Goal: Task Accomplishment & Management: Complete application form

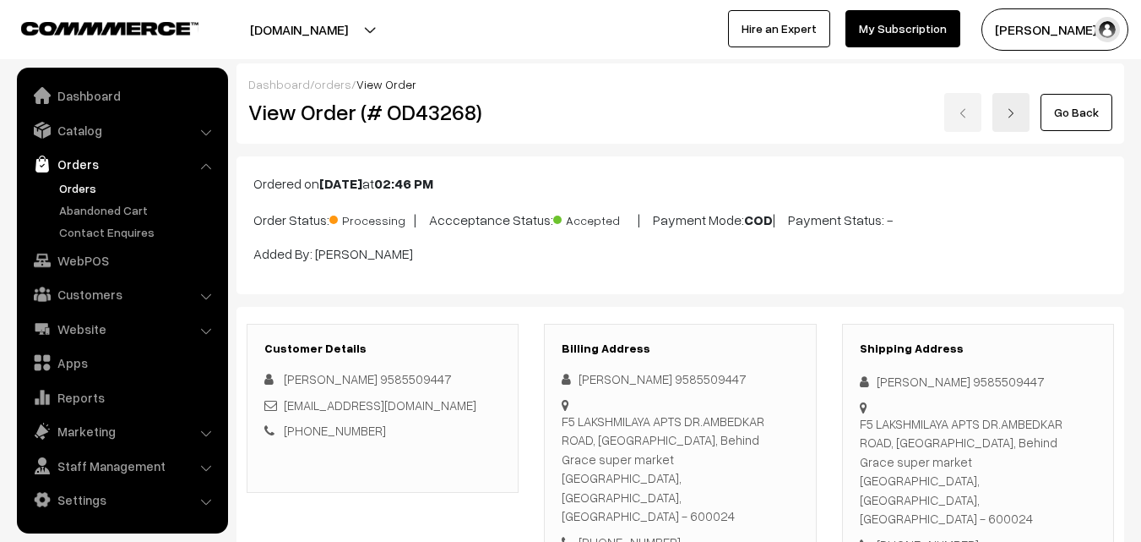
scroll to position [1352, 0]
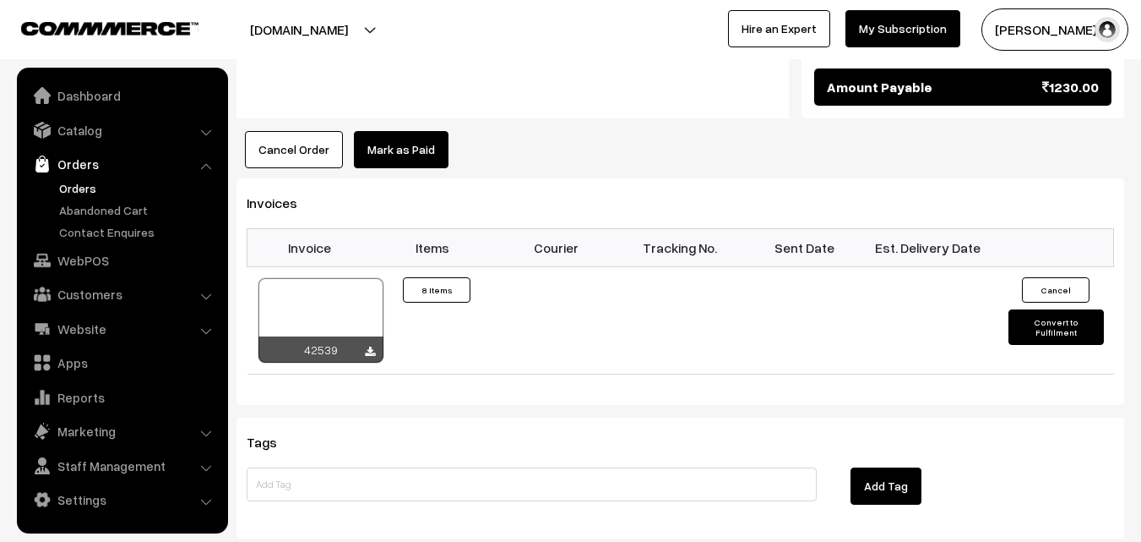
click at [84, 183] on link "Orders" at bounding box center [138, 188] width 167 height 18
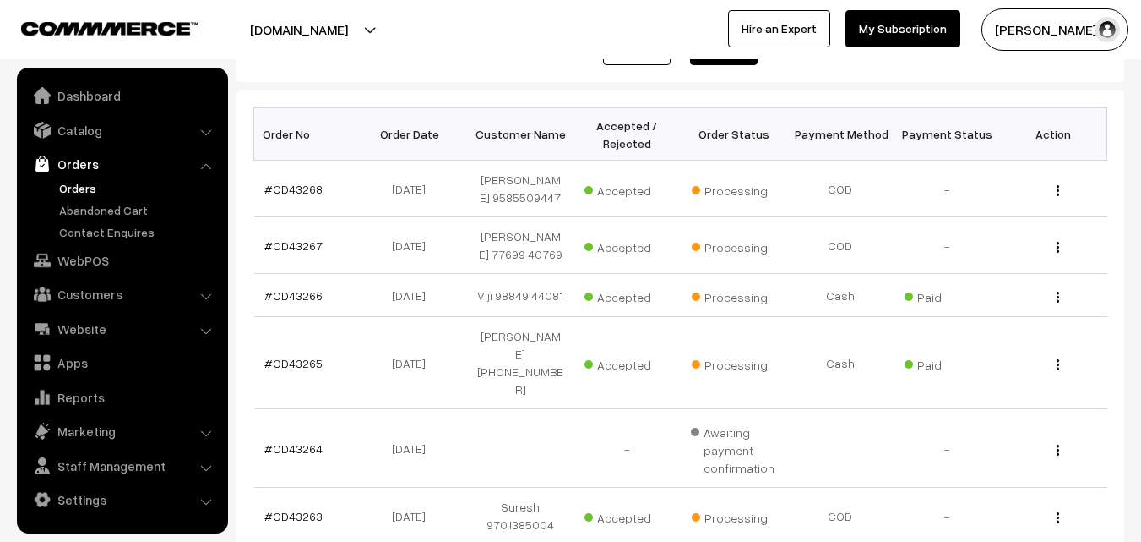
scroll to position [338, 0]
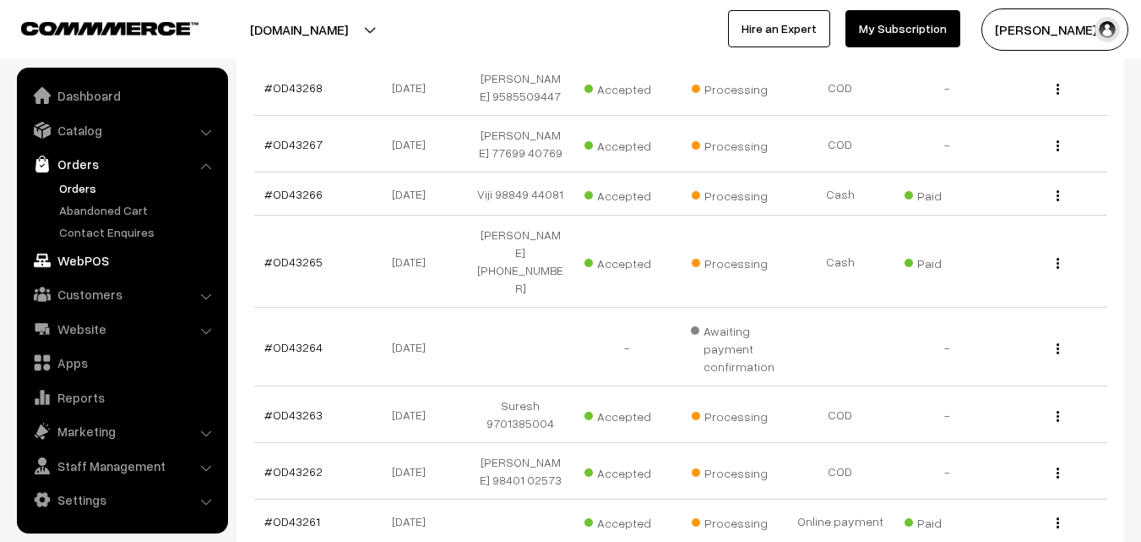
click at [59, 255] on link "WebPOS" at bounding box center [121, 260] width 201 height 30
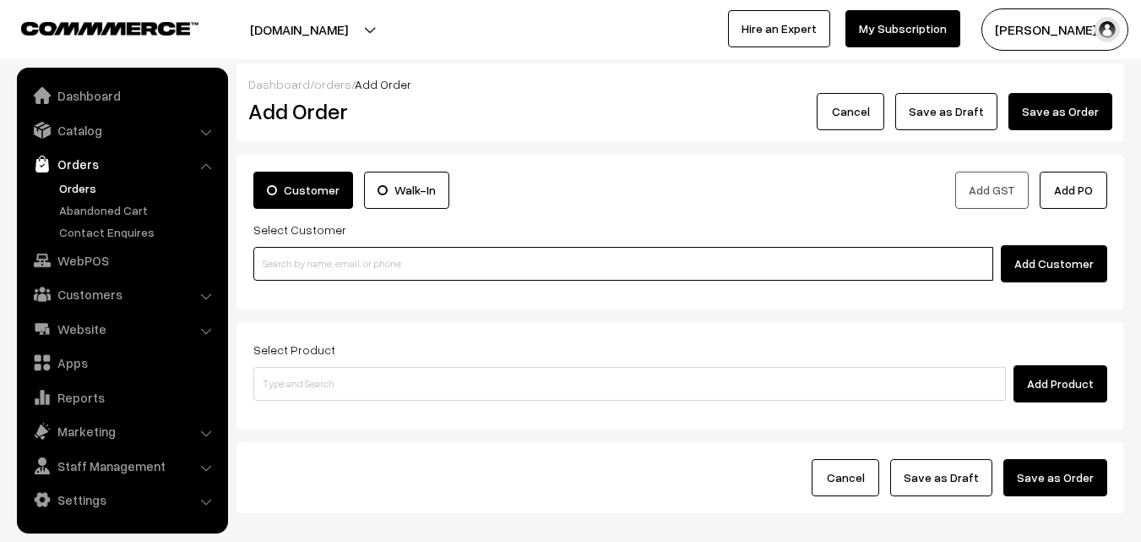
click at [308, 270] on input at bounding box center [623, 264] width 740 height 34
paste input "+1 (617) 955-1179"
type input "+1 (617) 955-1179"
click at [384, 253] on input at bounding box center [623, 264] width 740 height 34
click at [362, 264] on input at bounding box center [623, 264] width 740 height 34
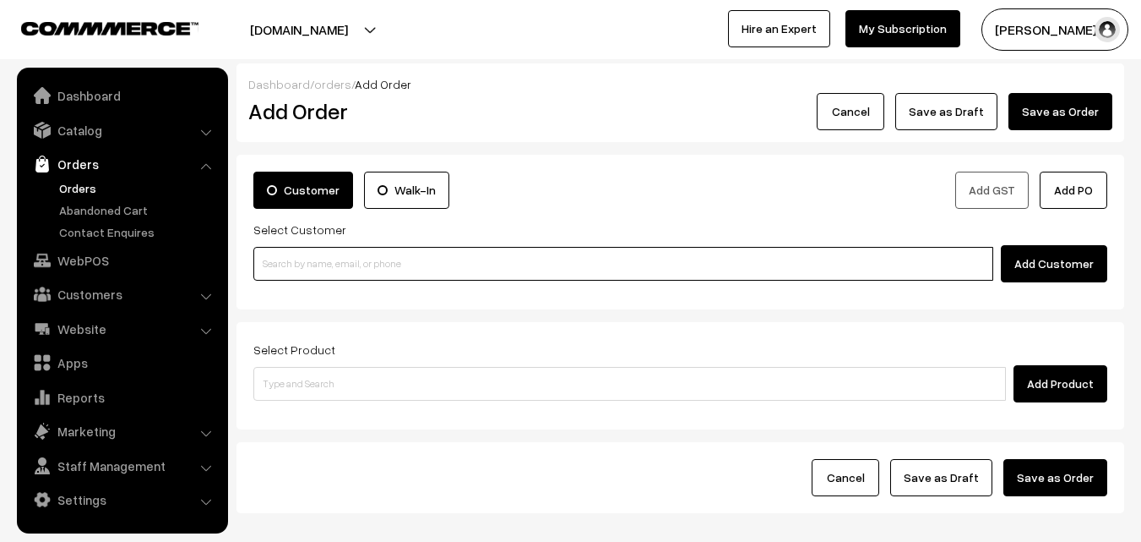
paste input "94449 13191"
click at [296, 255] on input "94449 13191" at bounding box center [623, 264] width 740 height 34
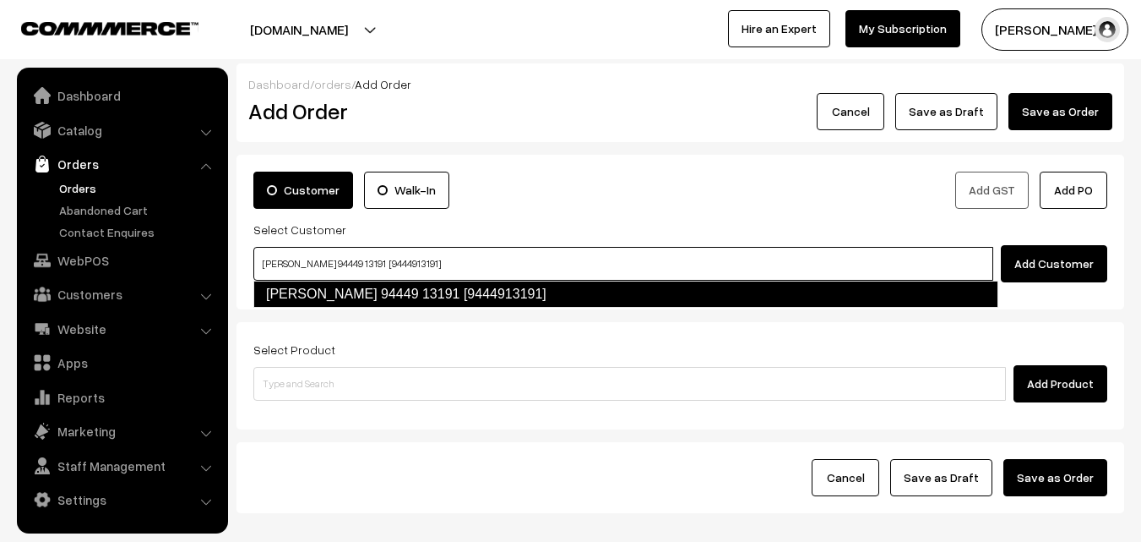
type input "M.N. Kumar 94449 13191 [9444913191]"
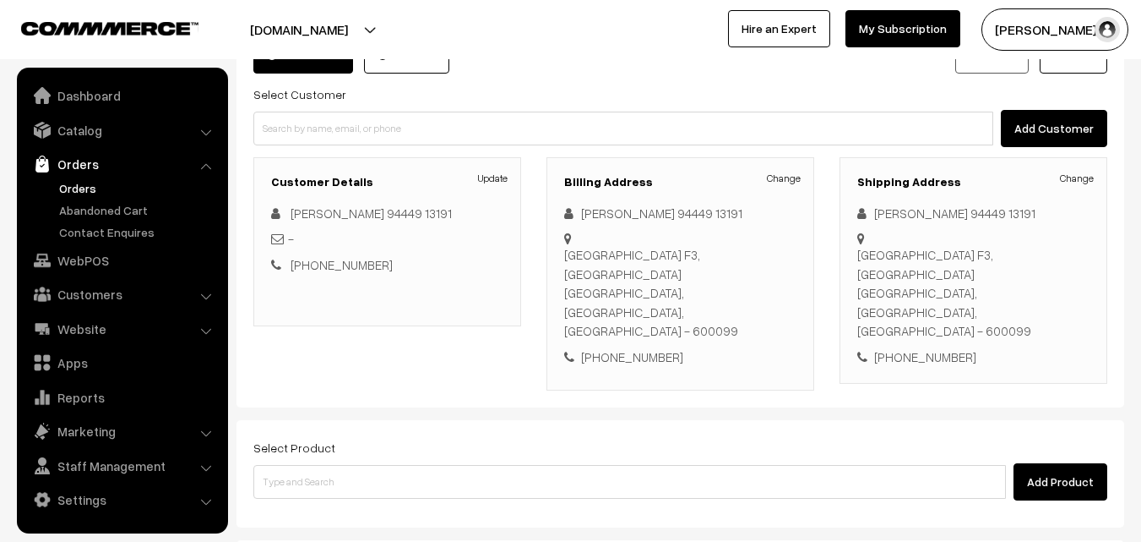
scroll to position [289, 0]
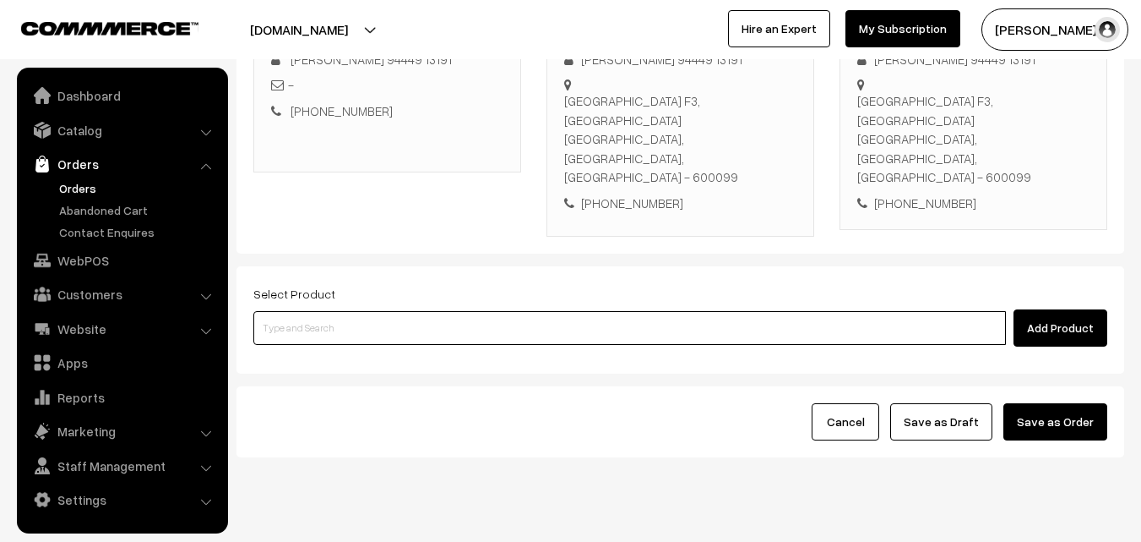
click at [496, 311] on input at bounding box center [629, 328] width 753 height 34
click at [527, 311] on input at bounding box center [629, 328] width 753 height 34
click at [452, 311] on input at bounding box center [629, 328] width 753 height 34
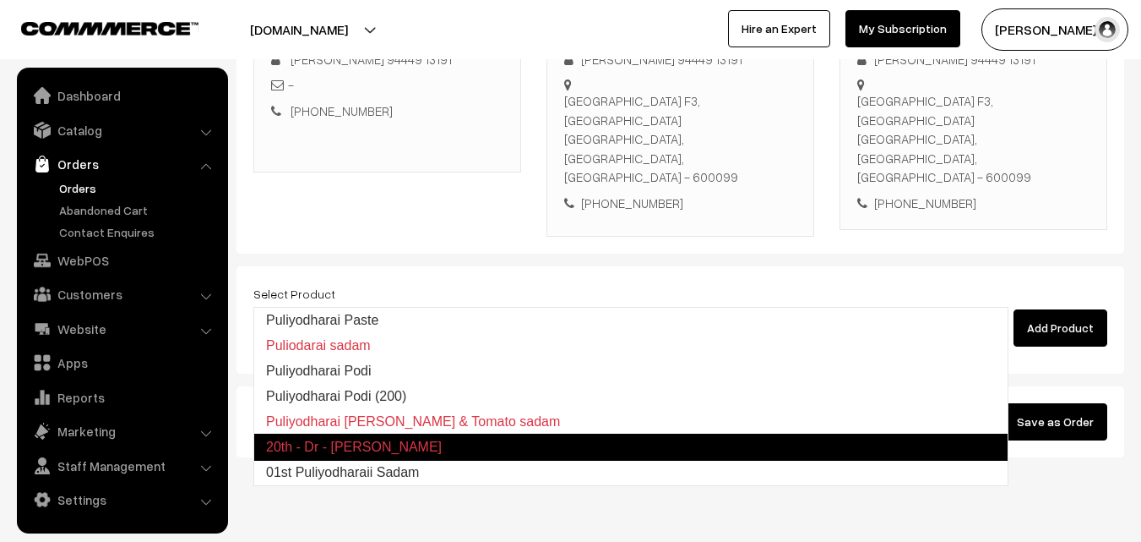
type input "01st Puliyodharaii Sadam"
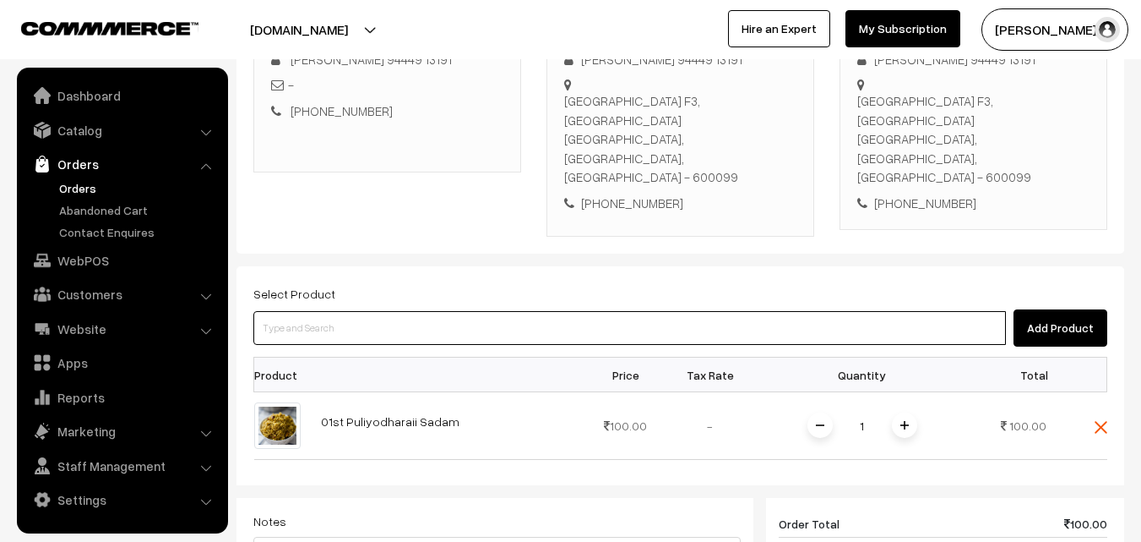
click at [453, 311] on input at bounding box center [629, 328] width 753 height 34
click at [354, 311] on input at bounding box center [629, 328] width 753 height 34
paste input "Add-on - Vadai (1)"
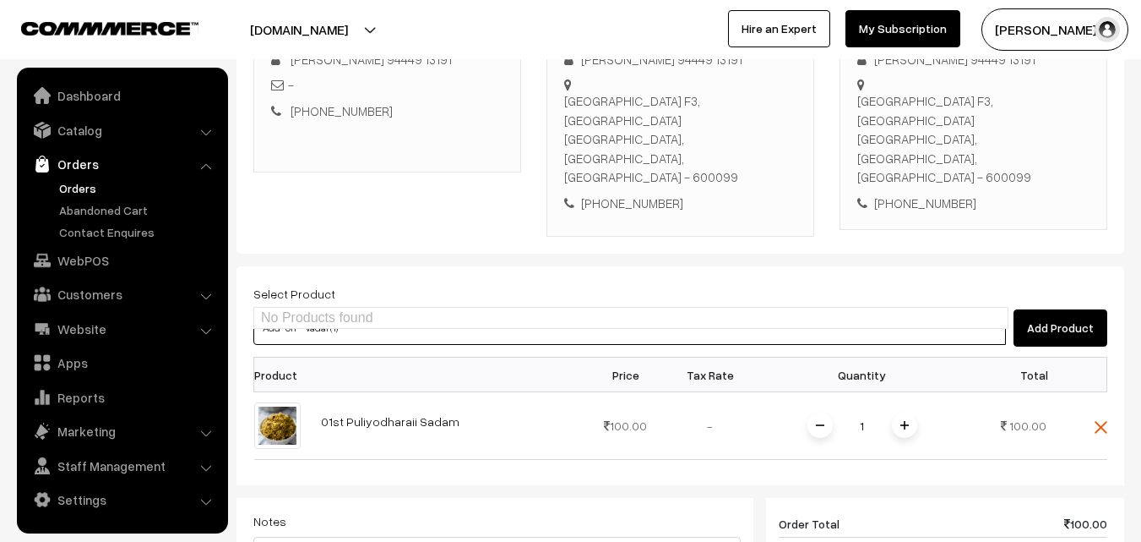
click at [313, 310] on ul "No Products found" at bounding box center [630, 318] width 755 height 22
click at [296, 311] on input "Add-on - Vadai (1)" at bounding box center [629, 328] width 753 height 34
click at [348, 311] on input "Add-on - Vadai (1)" at bounding box center [629, 328] width 753 height 34
click at [329, 311] on input "Add-on - Vadai" at bounding box center [629, 328] width 753 height 34
click at [287, 311] on input "Add-on - Vadai" at bounding box center [629, 328] width 753 height 34
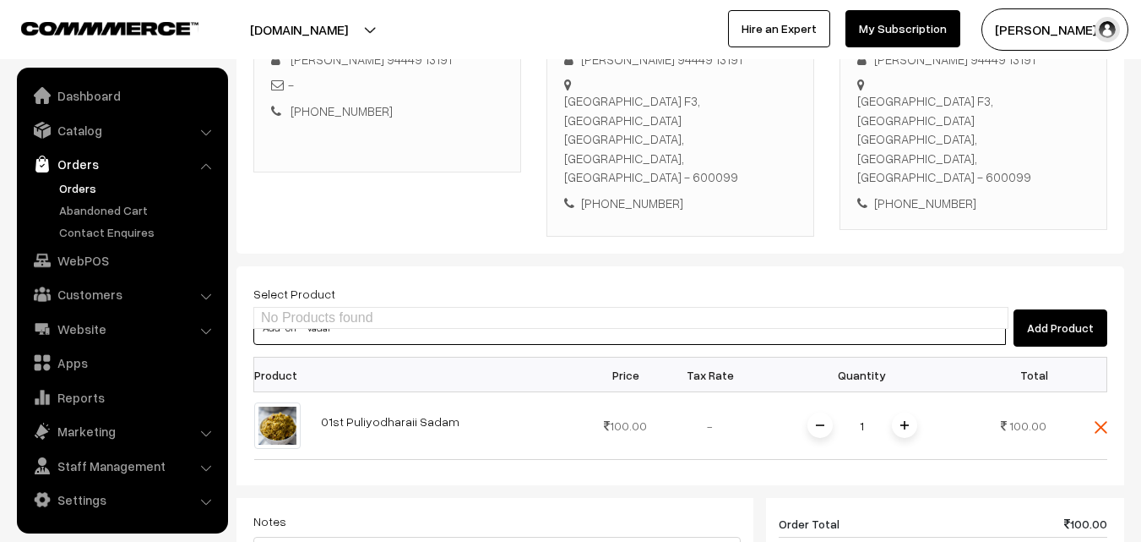
click at [282, 311] on input "Add-on - Vadai" at bounding box center [629, 328] width 753 height 34
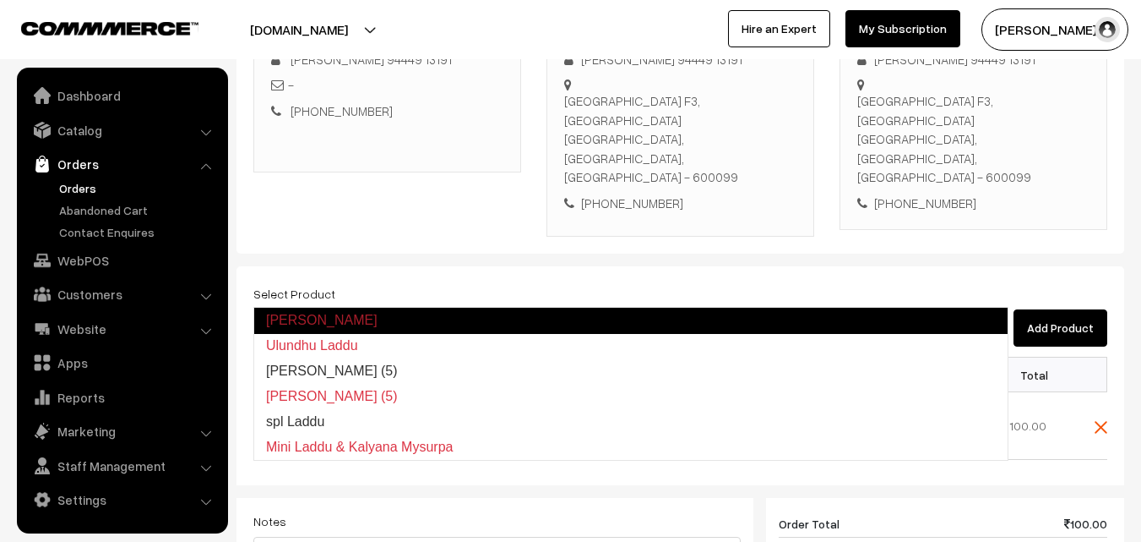
paste input "Add-on - Vadai (1)"
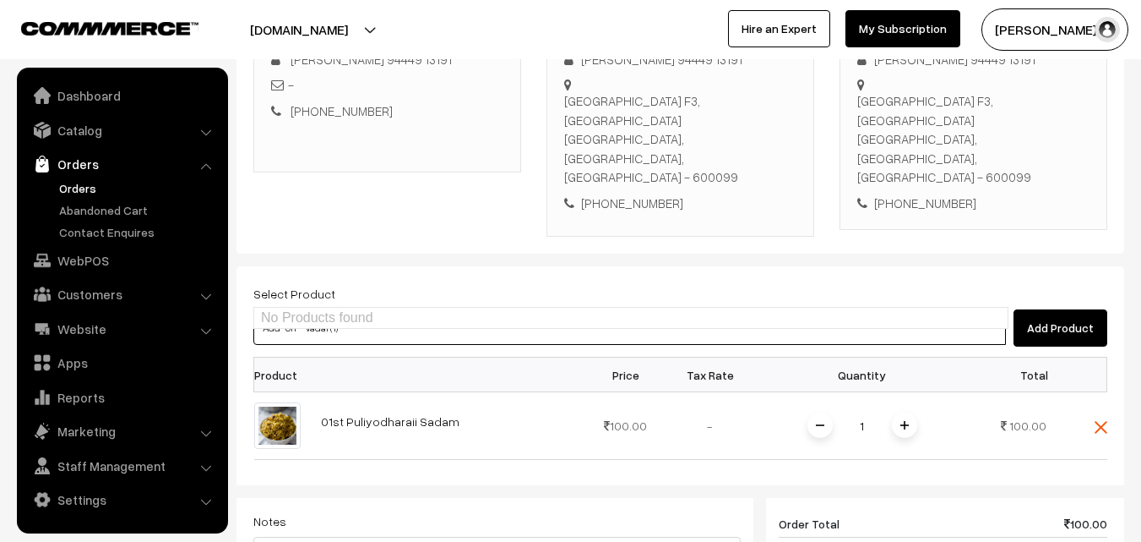
click at [304, 311] on input "Add-on - Vadai (1)" at bounding box center [629, 328] width 753 height 34
click at [295, 311] on input "Add-on - Vadai (1)" at bounding box center [629, 328] width 753 height 34
click at [306, 311] on input "Add-on - Vadai (1)" at bounding box center [629, 328] width 753 height 34
type input "Add-on - Vadai (1)"
click at [362, 311] on input "Add-on - Vadai (1)" at bounding box center [629, 328] width 753 height 34
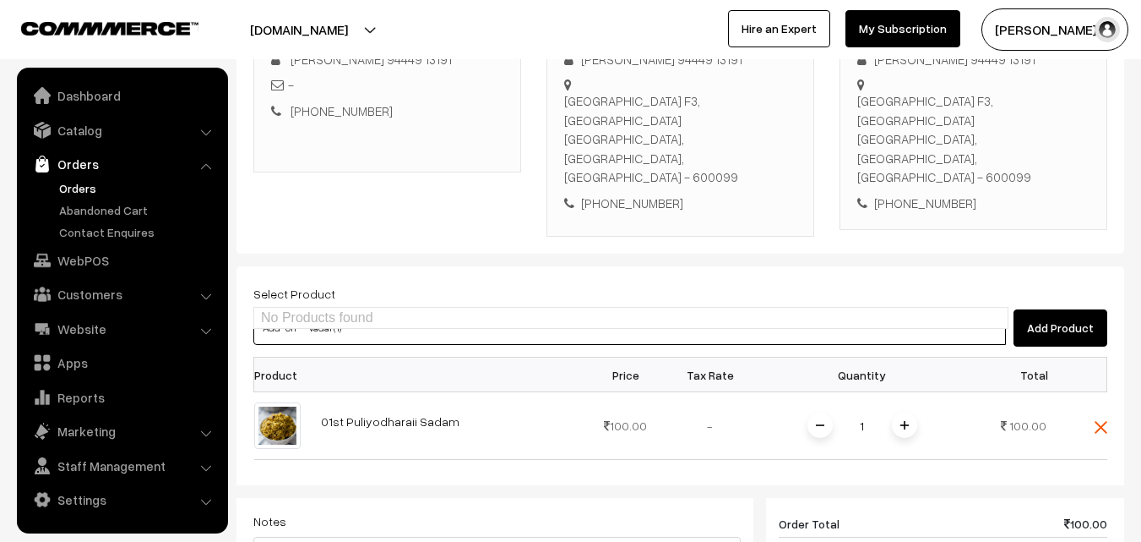
click at [297, 311] on input "Add-on - Vadai (1)" at bounding box center [629, 328] width 753 height 34
click at [337, 311] on input "Add-on - Vadai (1)" at bounding box center [629, 328] width 753 height 34
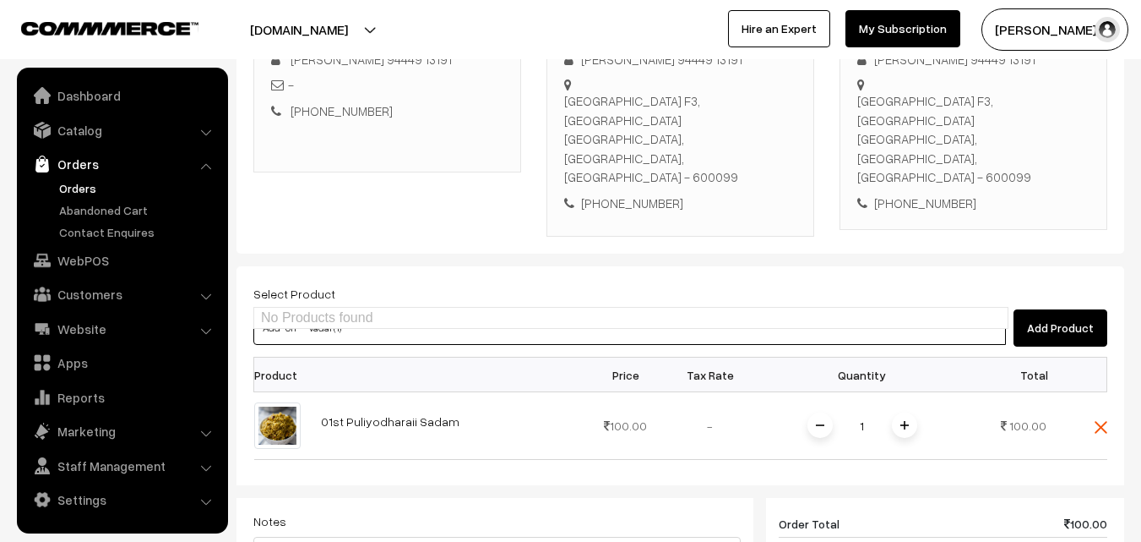
click at [308, 311] on input "Add-on - Vadai (1)" at bounding box center [629, 328] width 753 height 34
click at [330, 311] on input "Add-on - Vadai (1)" at bounding box center [629, 328] width 753 height 34
click at [327, 311] on input "Add-on - Vadai (1)" at bounding box center [629, 328] width 753 height 34
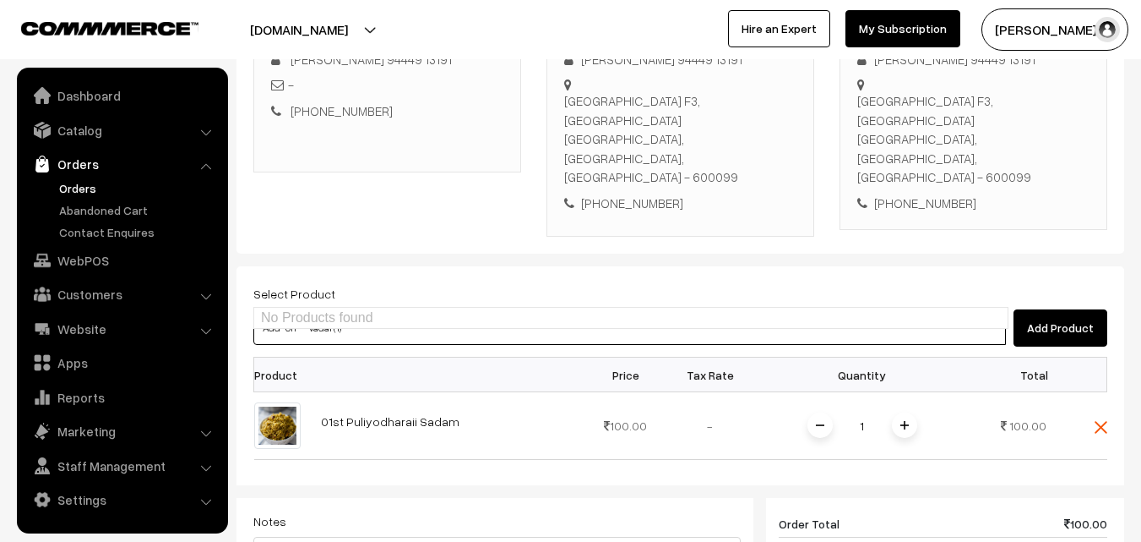
click at [324, 311] on input "Add-on - Vadai (1)" at bounding box center [629, 328] width 753 height 34
click at [308, 311] on input "Add-on - Vadai (1)" at bounding box center [629, 328] width 753 height 34
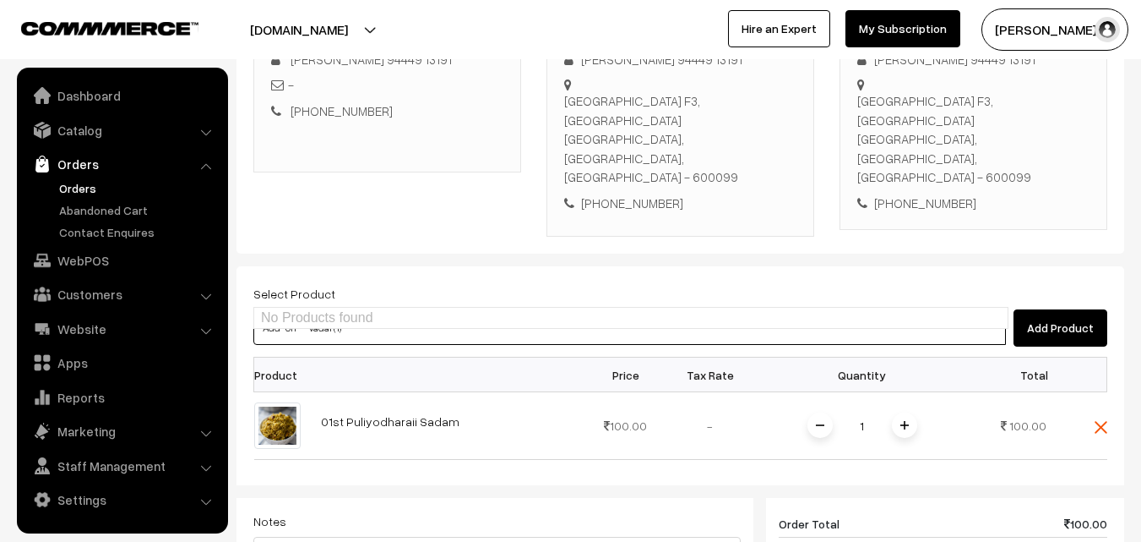
click at [298, 311] on input "Add-on - Vadai (1)" at bounding box center [629, 328] width 753 height 34
click at [299, 311] on input "Add-on - Vadai (1)" at bounding box center [629, 328] width 753 height 34
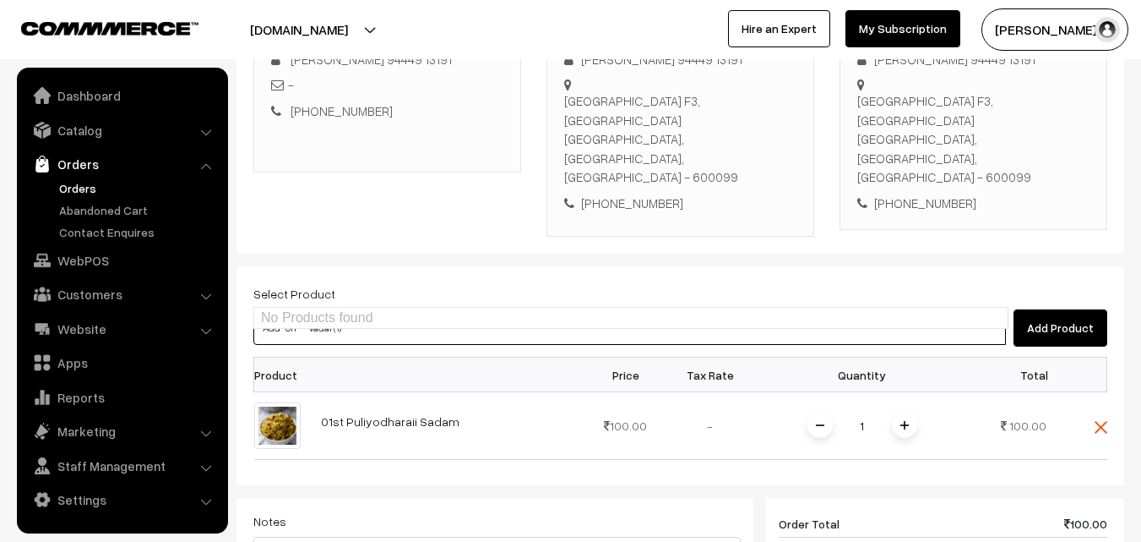
click at [299, 311] on input "Add-on - Vadai (1)" at bounding box center [629, 328] width 753 height 34
click at [341, 311] on input "Add-on - Vadai (1)" at bounding box center [629, 328] width 753 height 34
click at [291, 311] on input "Add-on - Vadai (1)" at bounding box center [629, 328] width 753 height 34
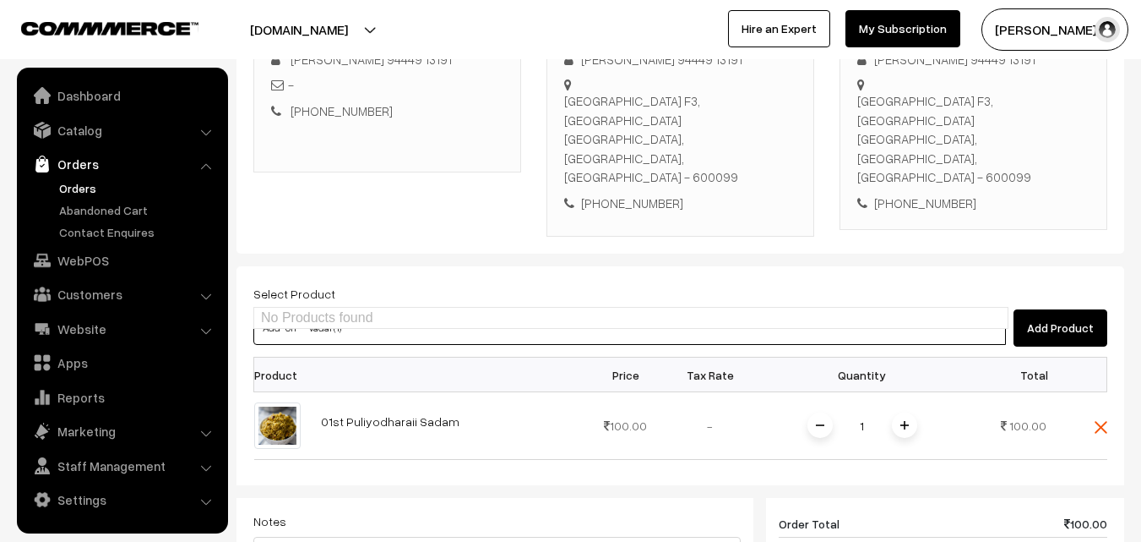
click at [291, 311] on input "Add-on - Vadai (1)" at bounding box center [629, 328] width 753 height 34
click at [310, 311] on input "Add-on - Vadai (1)" at bounding box center [629, 328] width 753 height 34
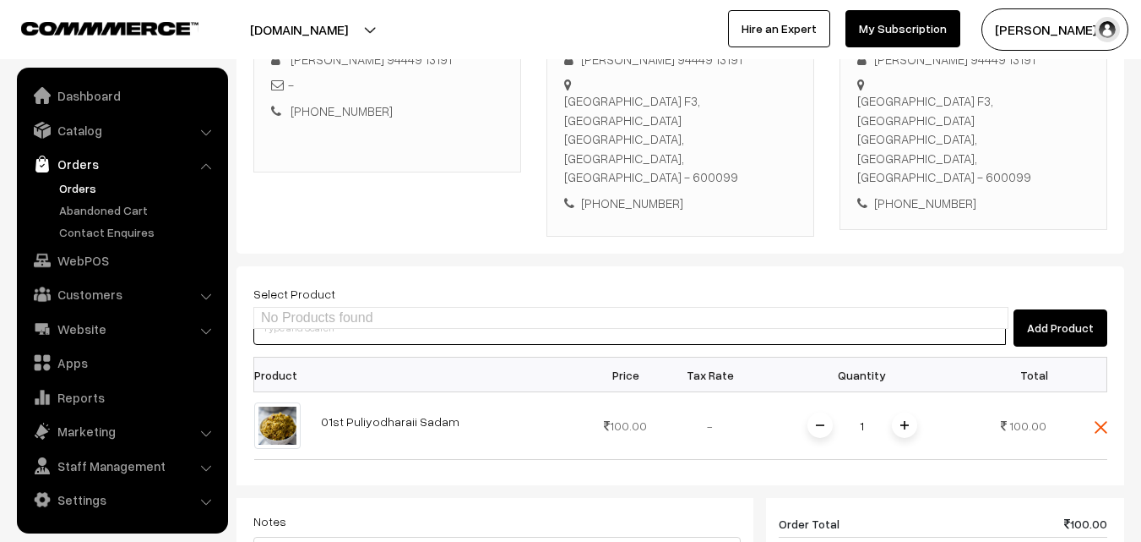
click at [325, 311] on input at bounding box center [629, 328] width 753 height 34
click at [378, 311] on input at bounding box center [629, 328] width 753 height 34
click at [362, 311] on input at bounding box center [629, 328] width 753 height 34
paste input "Add-on - Vadai (1)"
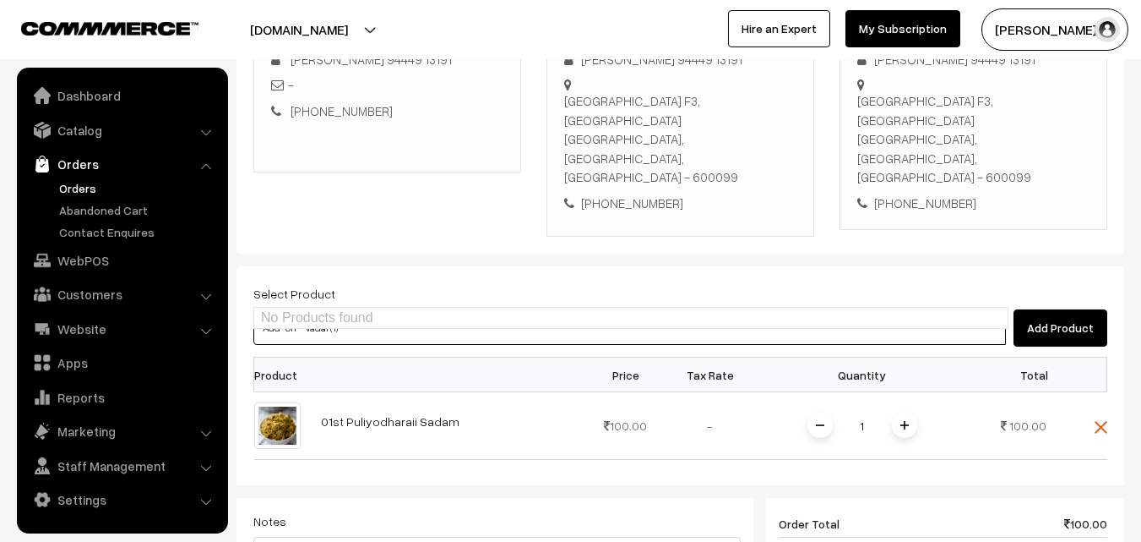
click at [283, 311] on input "Add-on - Vadai (1)" at bounding box center [629, 328] width 753 height 34
paste input "-on - Vadai (1)"
type input "Add-on - Vadai (1)"
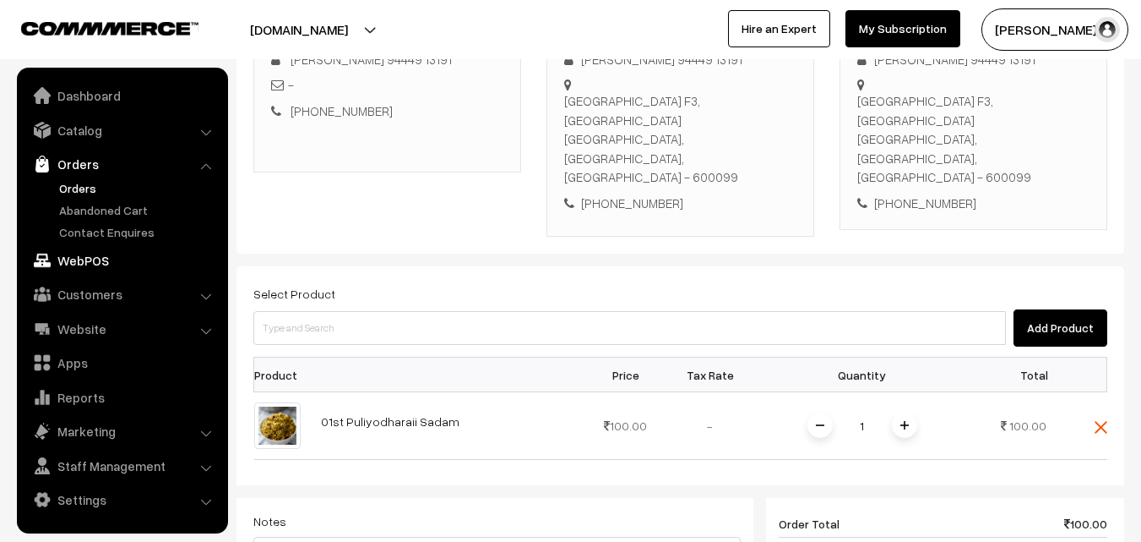
click at [93, 260] on link "WebPOS" at bounding box center [121, 260] width 201 height 30
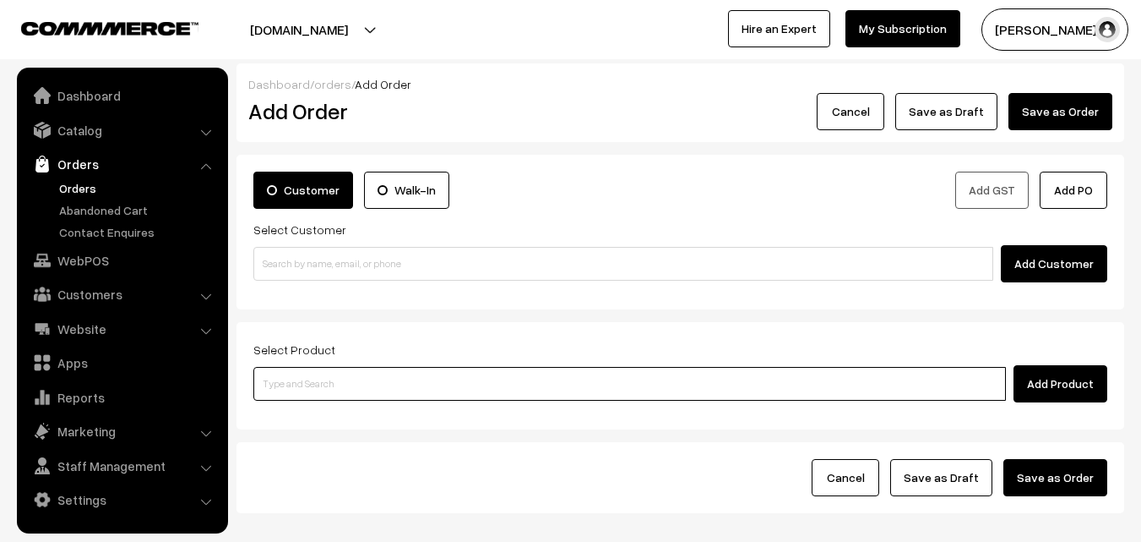
click at [381, 389] on input at bounding box center [629, 384] width 753 height 34
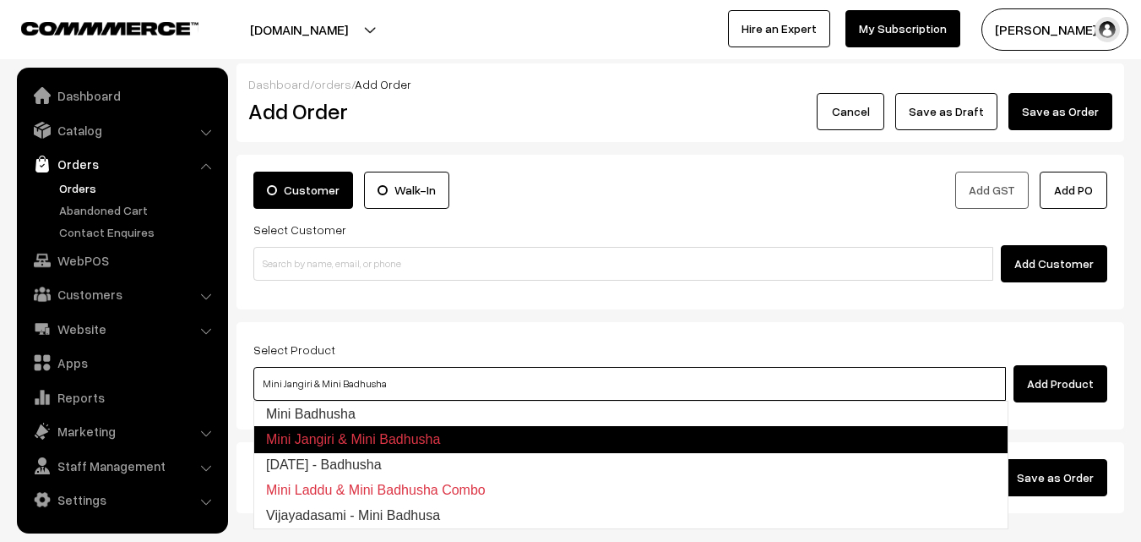
type input "Mini Badhusha"
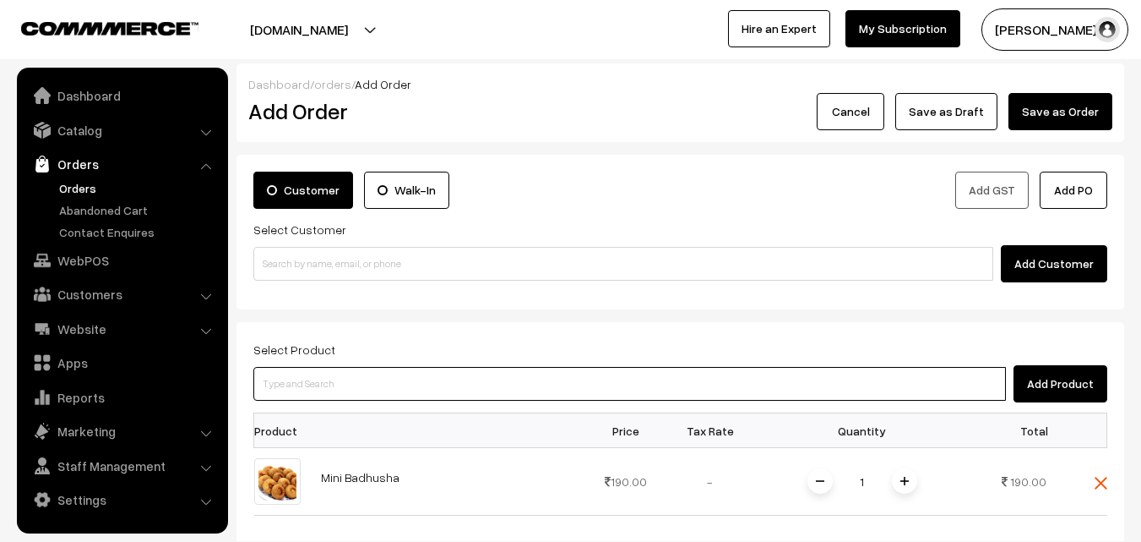
click at [370, 367] on input at bounding box center [629, 384] width 753 height 34
type input "Mini Jangiri"
click at [456, 372] on input at bounding box center [629, 384] width 753 height 34
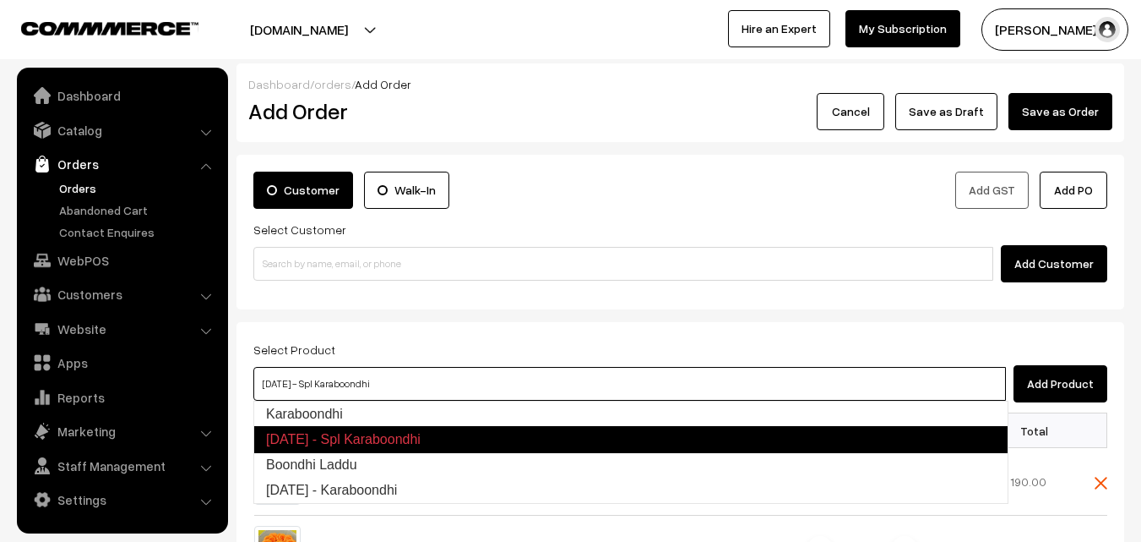
type input "Boondhi Laddu"
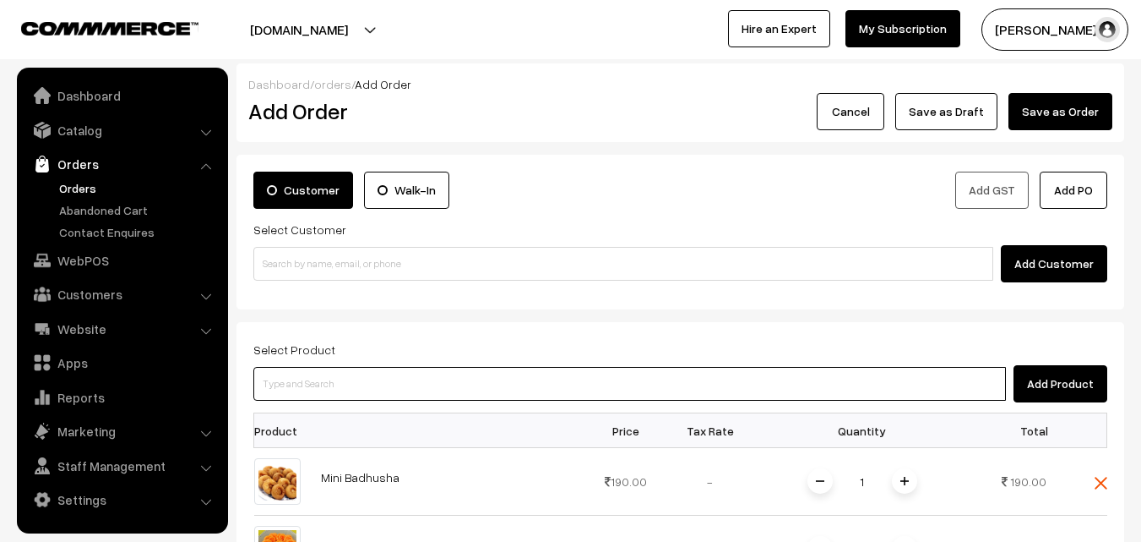
click at [410, 389] on input at bounding box center [629, 384] width 753 height 34
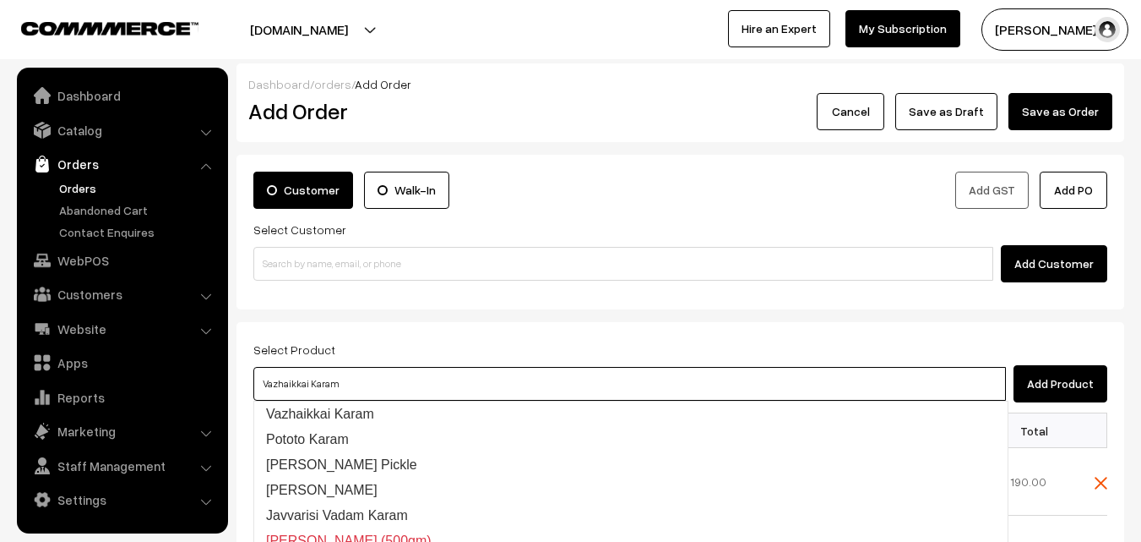
type input "Pototo Karam"
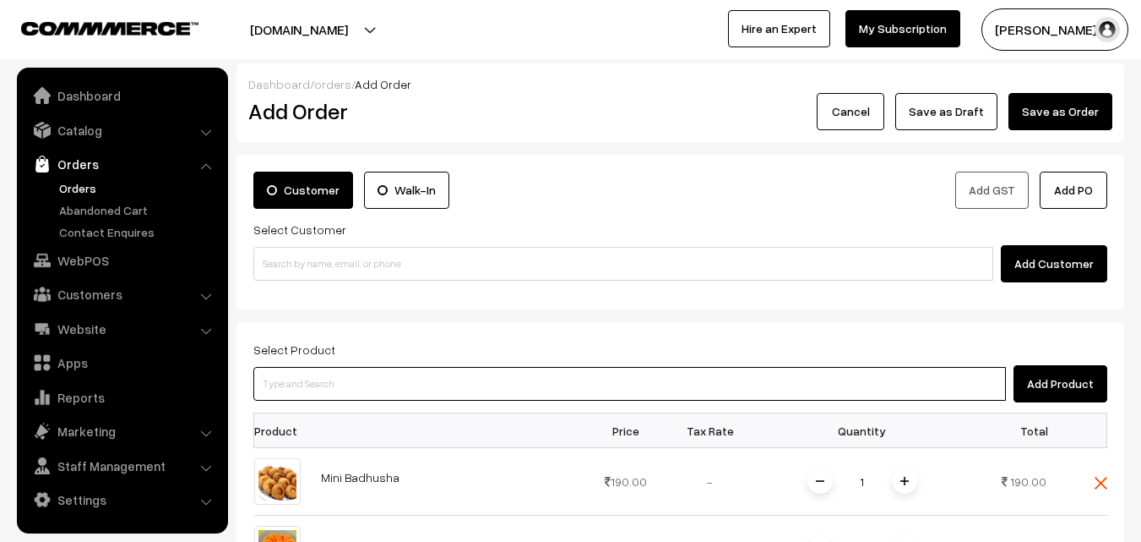
click at [399, 400] on input at bounding box center [629, 384] width 753 height 34
type input "mei"
type input "nei"
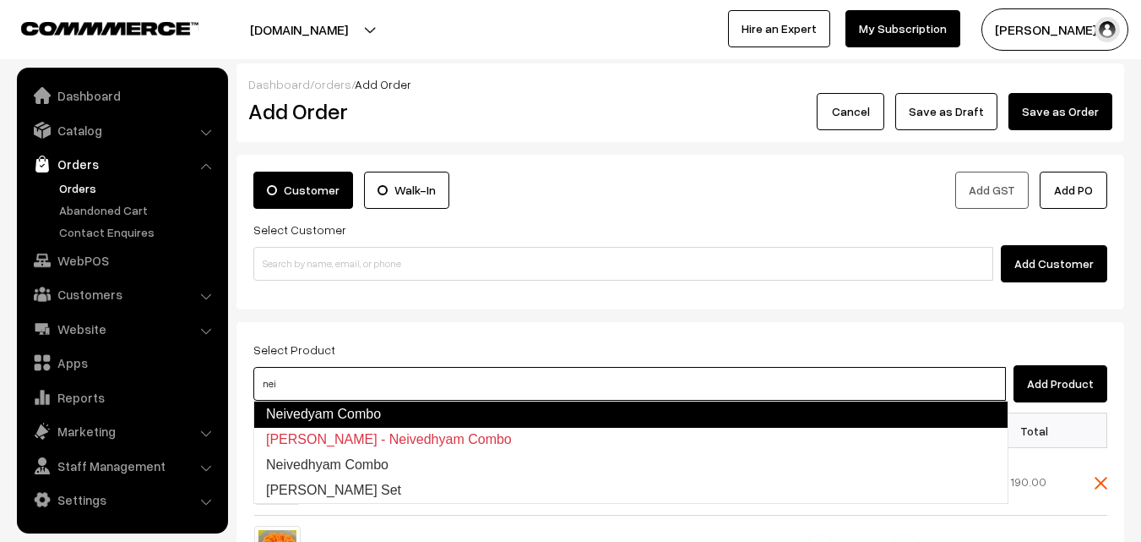
click at [375, 410] on link "Neivedyam Combo" at bounding box center [630, 413] width 755 height 27
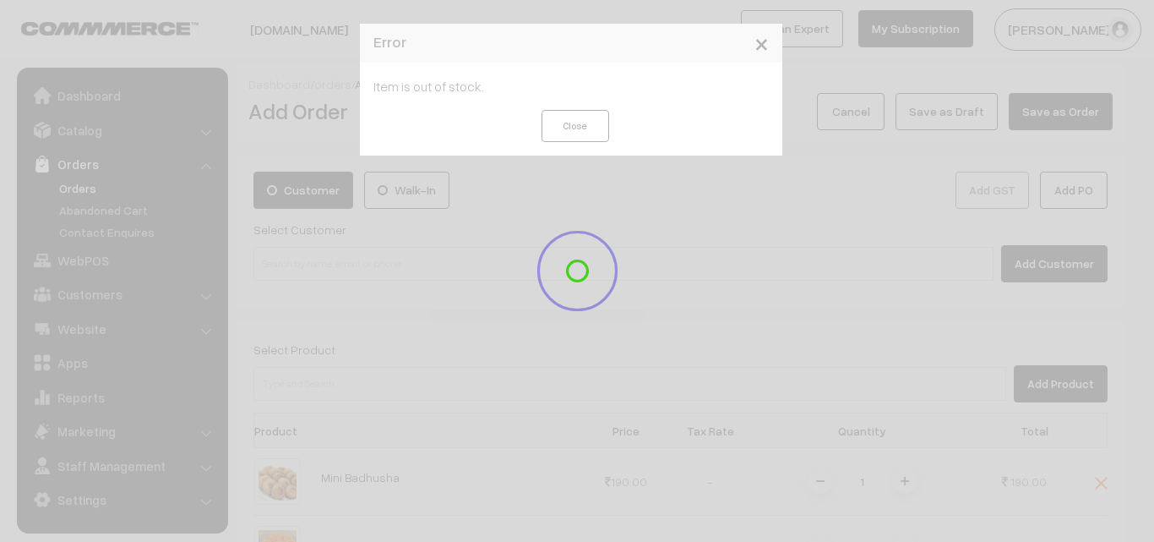
click at [390, 344] on div "× Error Item is out of stock. Close" at bounding box center [577, 271] width 1154 height 542
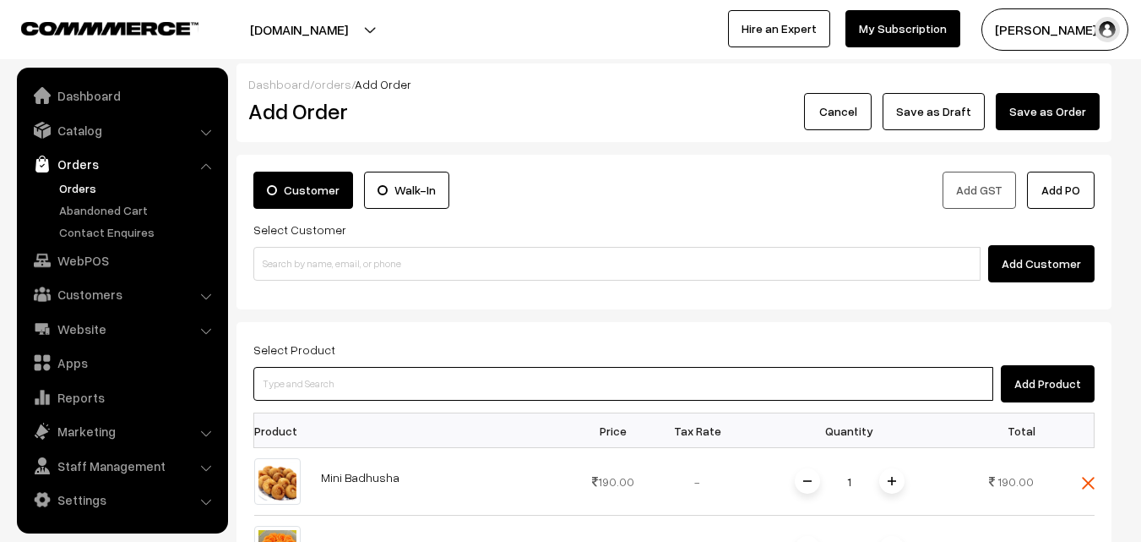
click at [381, 386] on input at bounding box center [623, 384] width 740 height 34
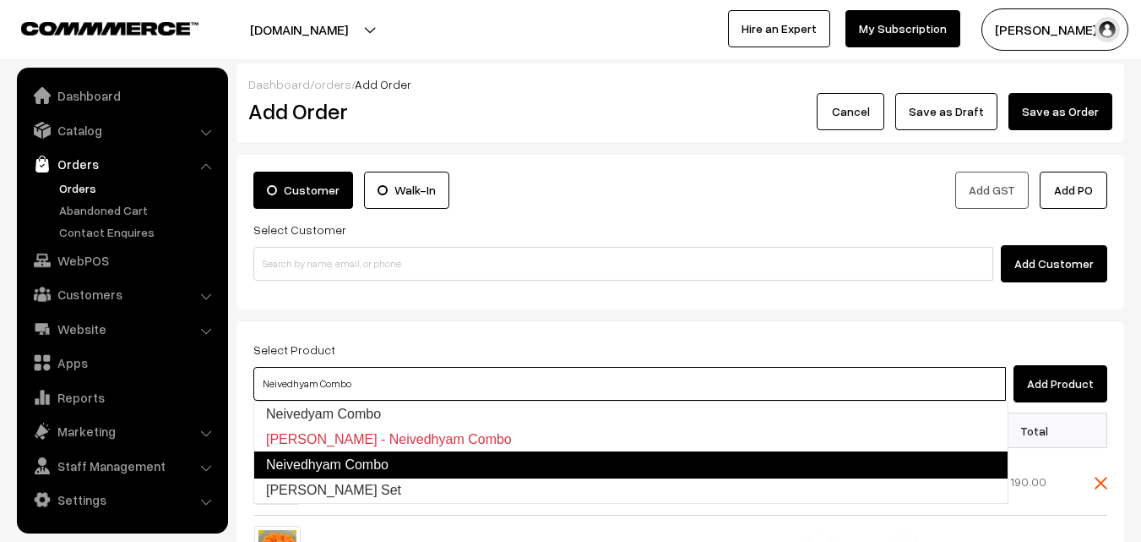
type input "Ayudha Pooja Neivedhyam Set"
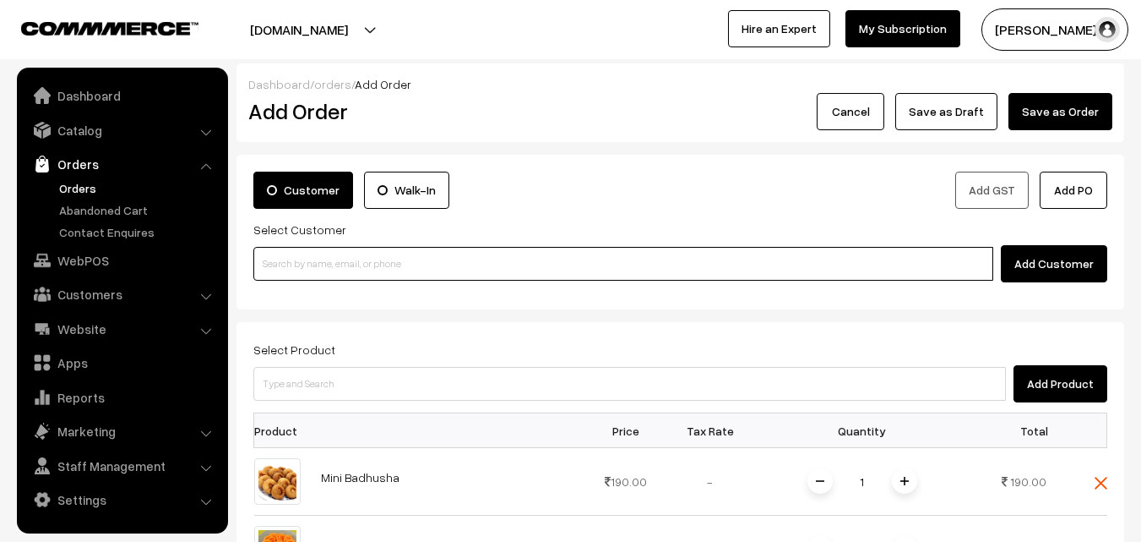
click at [337, 258] on input at bounding box center [623, 264] width 740 height 34
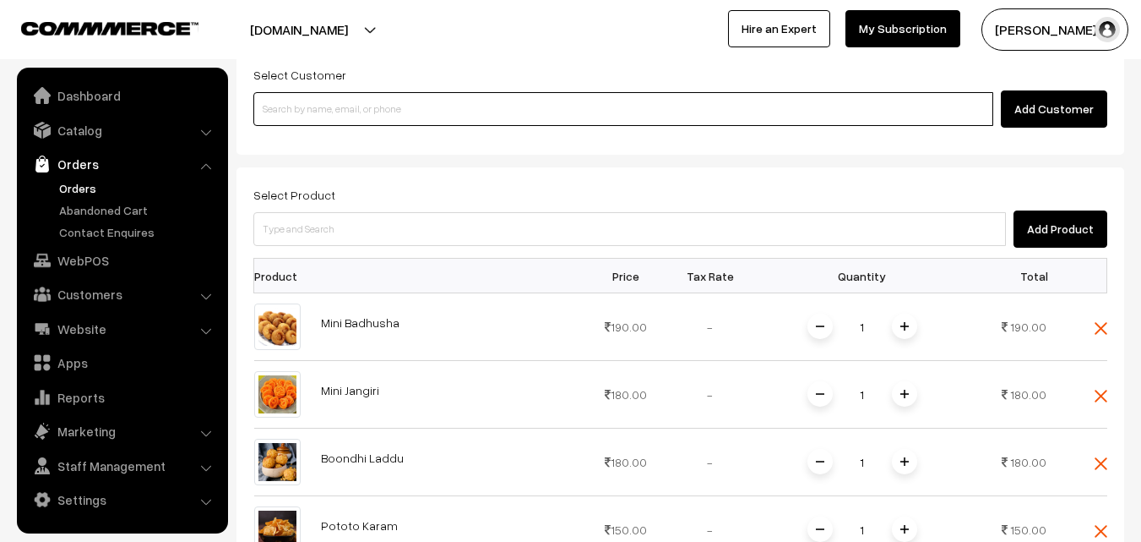
scroll to position [169, 0]
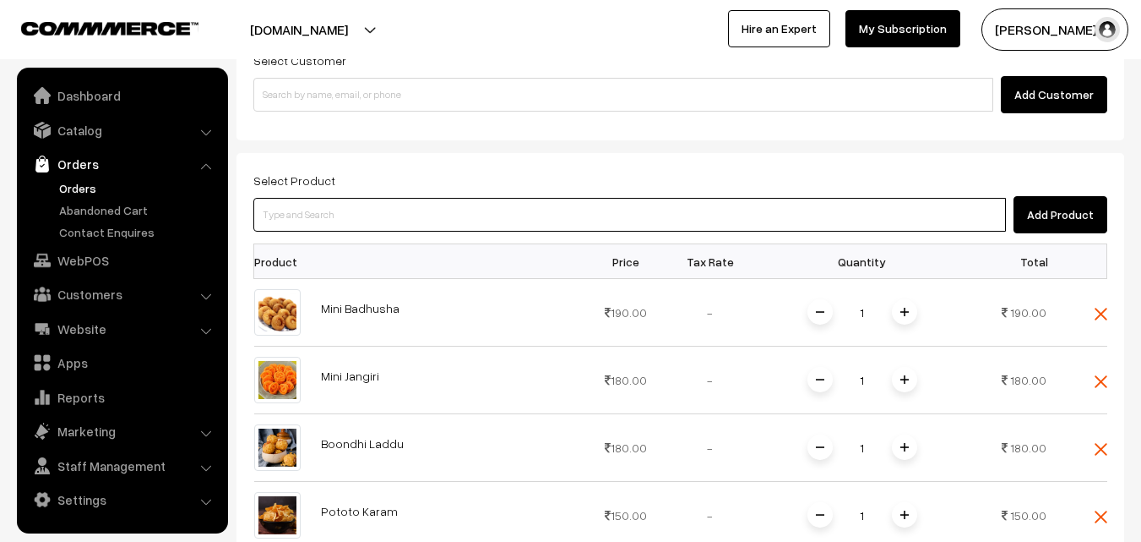
click at [326, 220] on input at bounding box center [629, 215] width 753 height 34
type input "v"
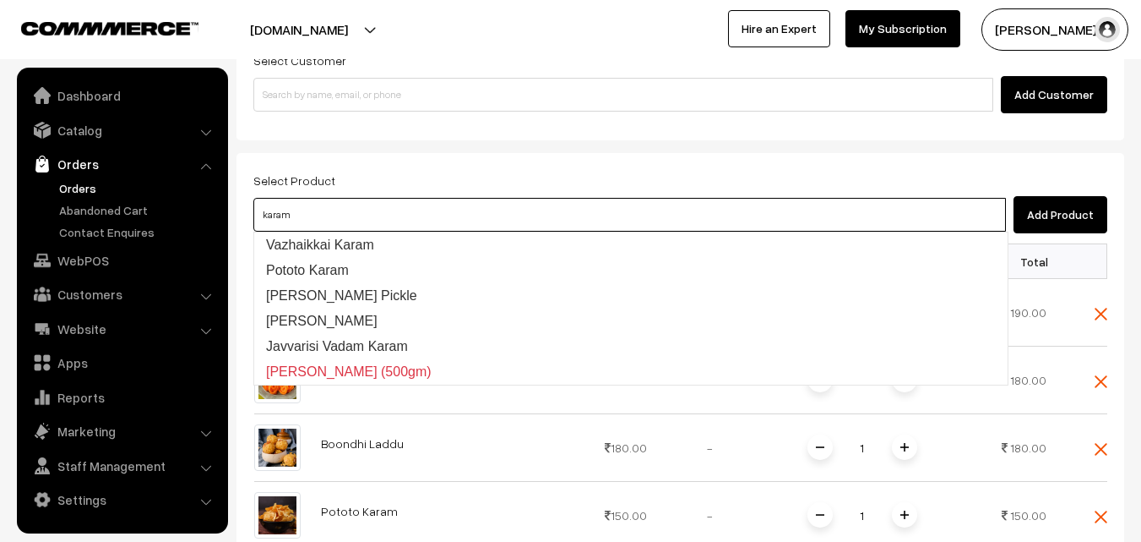
type input "Vazhaikkai Karam"
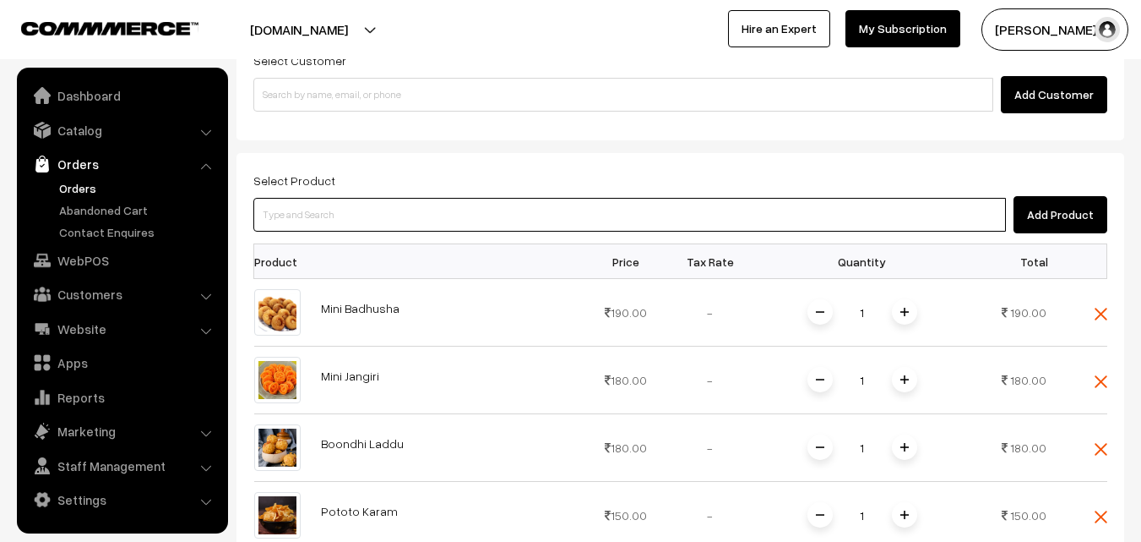
click at [326, 220] on input at bounding box center [629, 215] width 753 height 34
type input "om Podi"
click at [400, 213] on input at bounding box center [629, 215] width 753 height 34
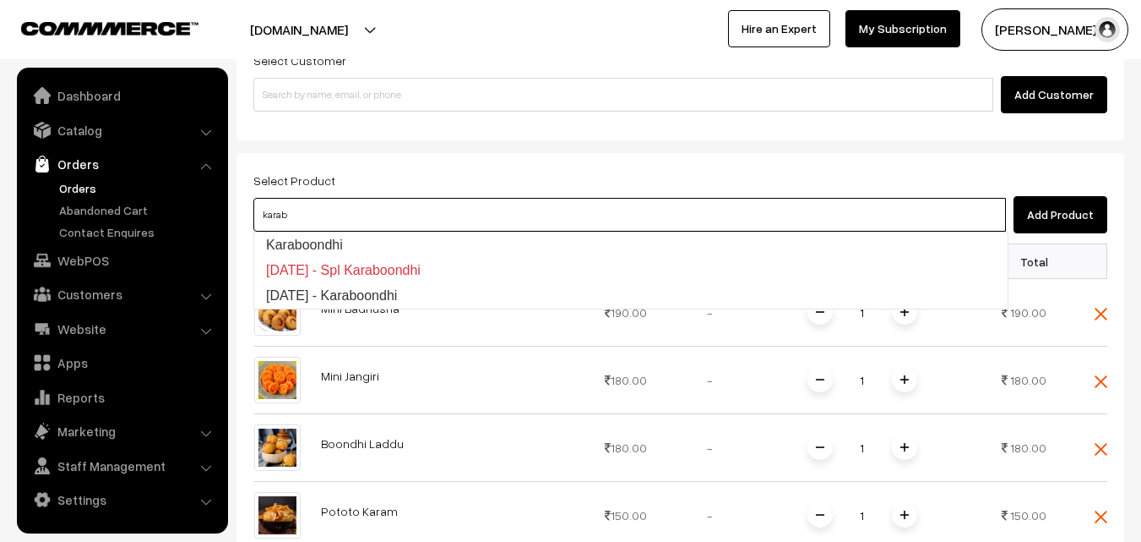
type input "Karaboondhi"
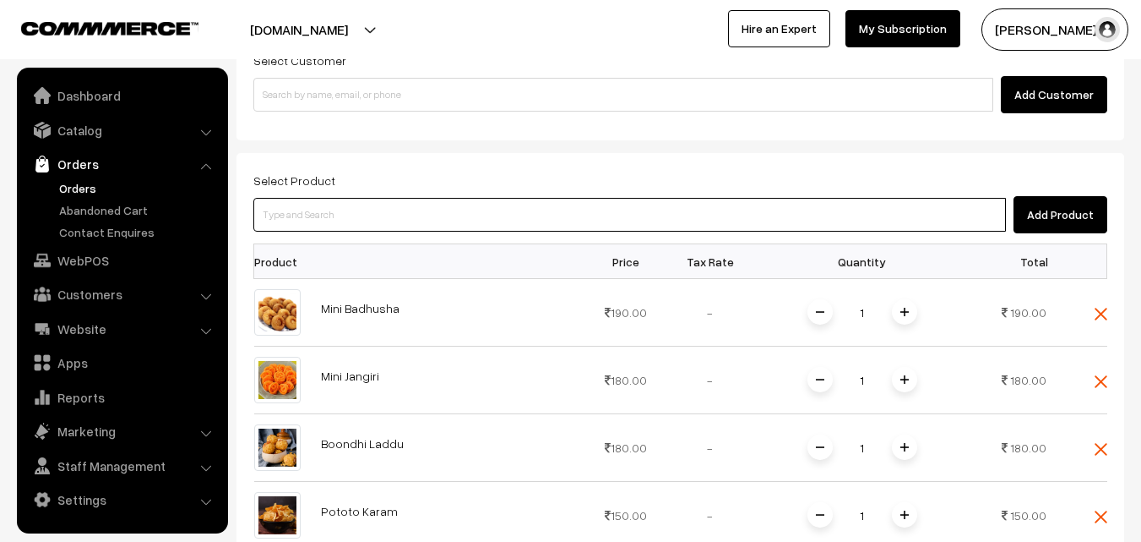
click at [411, 226] on input at bounding box center [629, 215] width 753 height 34
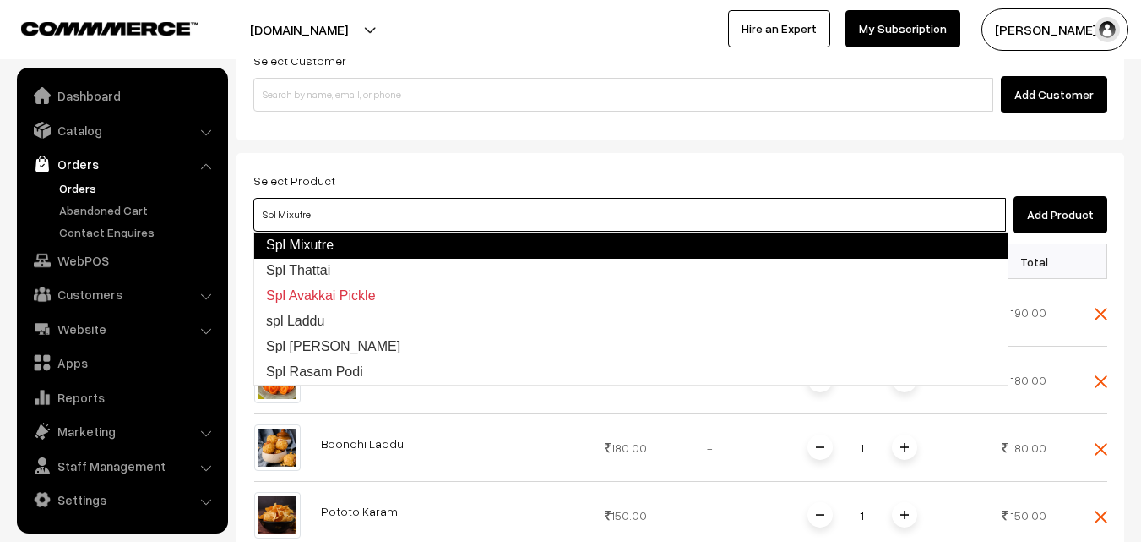
type input "Spl Thattai"
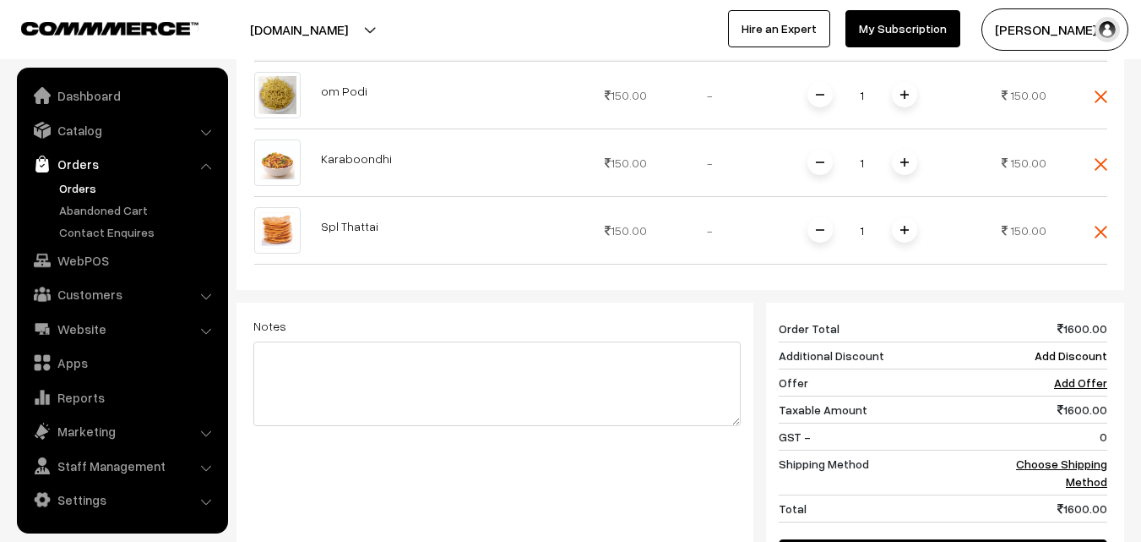
scroll to position [1045, 0]
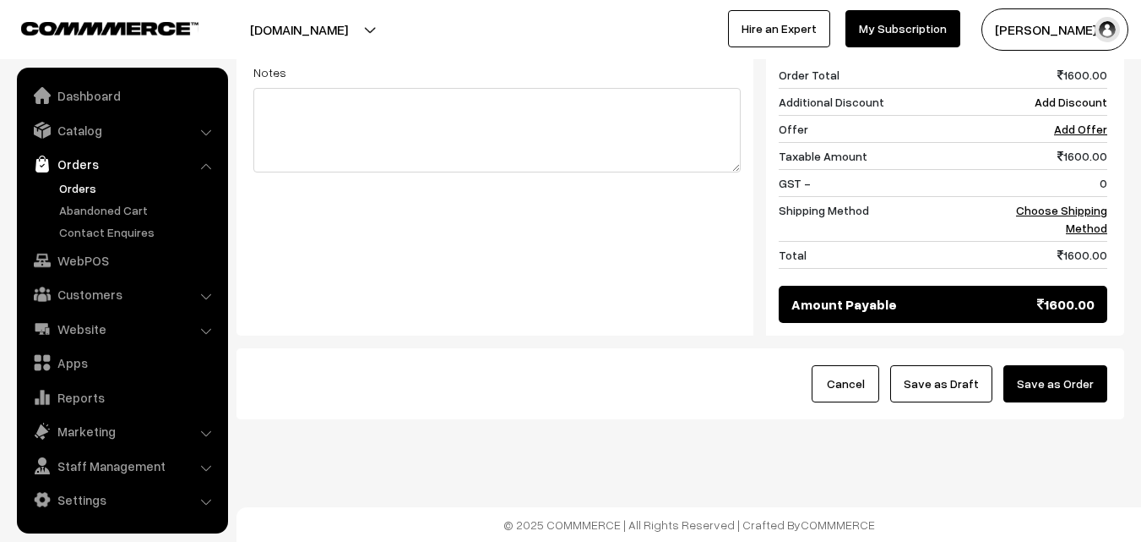
click at [92, 186] on link "Orders" at bounding box center [138, 188] width 167 height 18
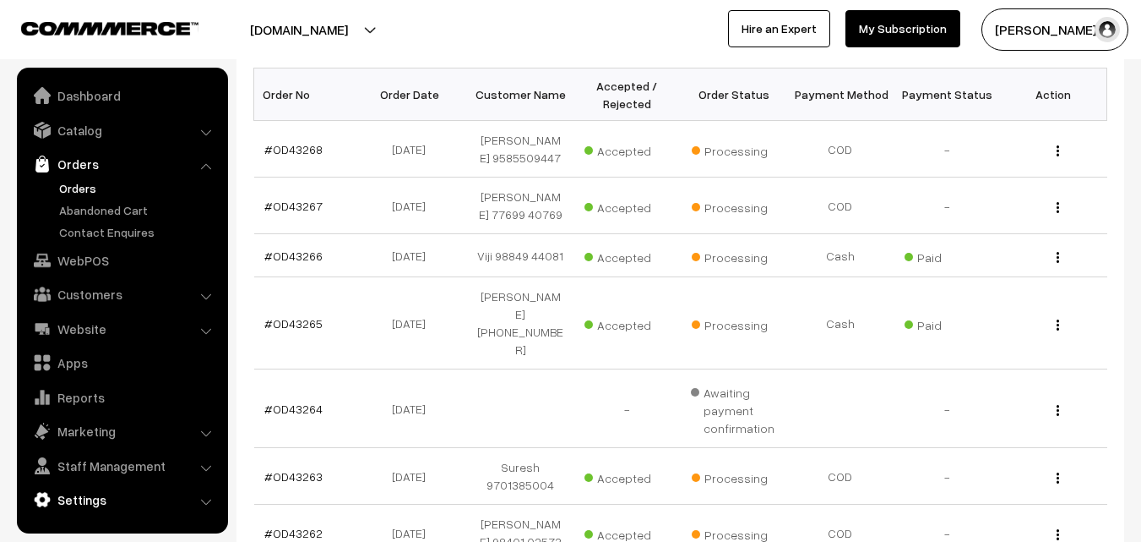
scroll to position [473, 0]
